Goal: Information Seeking & Learning: Understand process/instructions

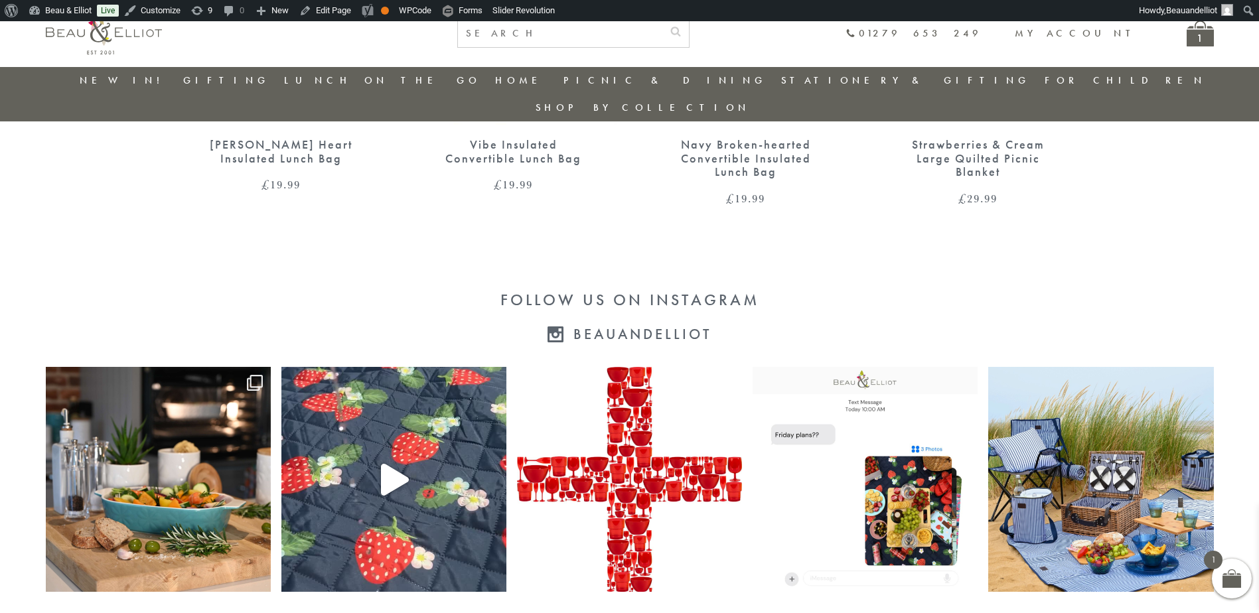
scroll to position [2875, 0]
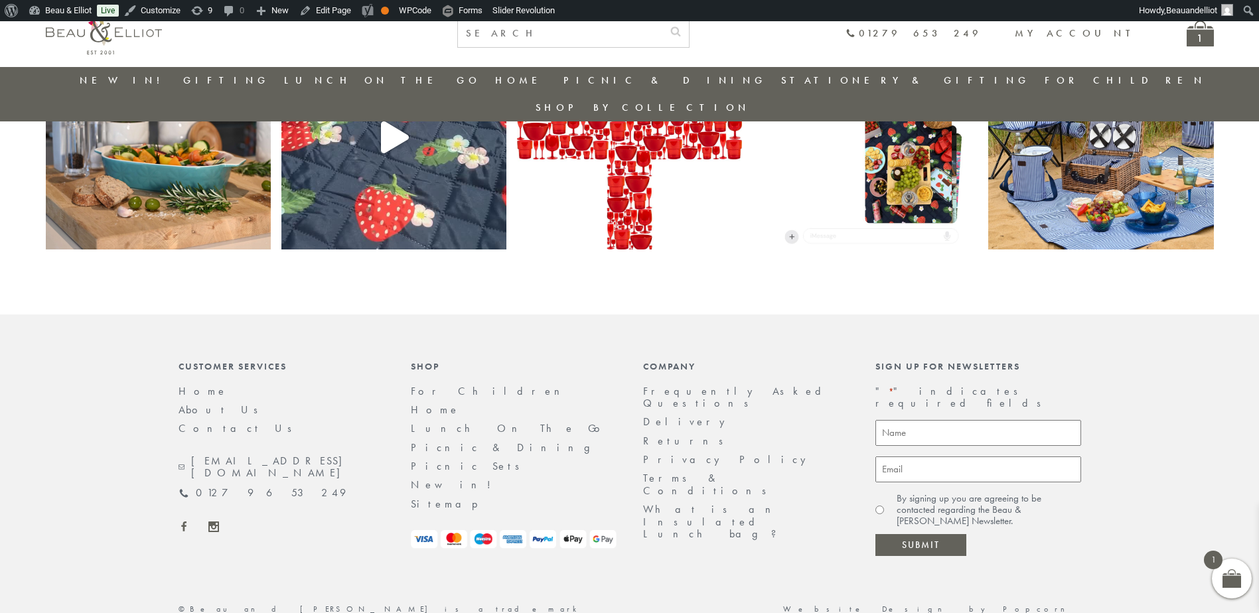
drag, startPoint x: 658, startPoint y: 400, endPoint x: 757, endPoint y: 309, distance: 133.9
click at [658, 434] on link "Returns" at bounding box center [687, 441] width 89 height 14
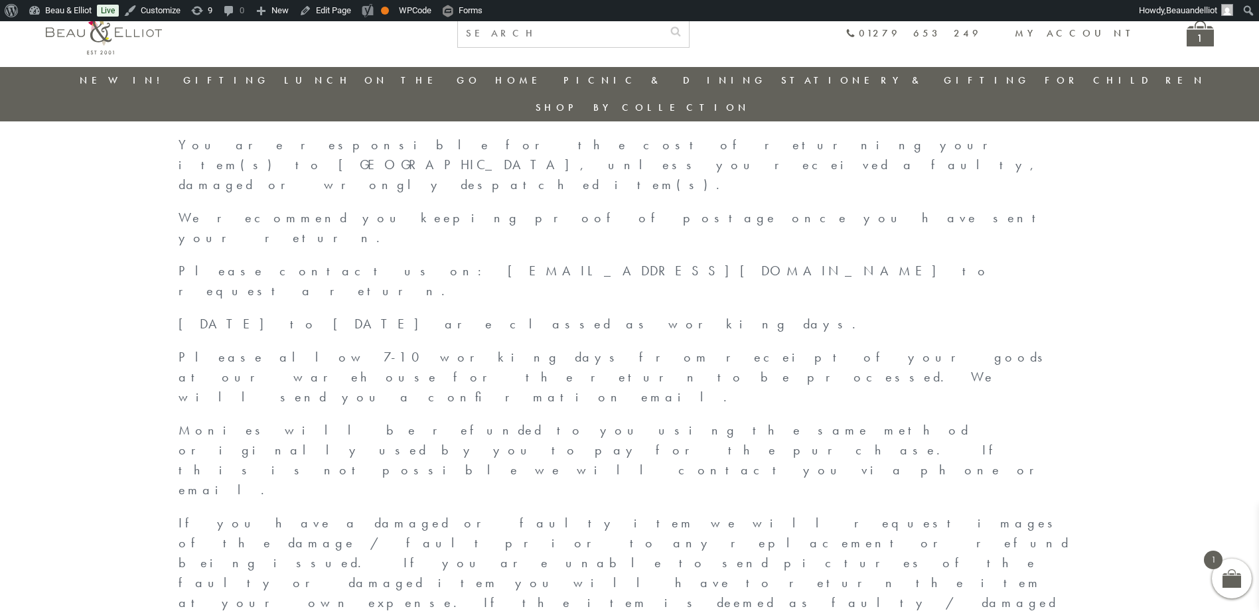
scroll to position [238, 0]
